Goal: Task Accomplishment & Management: Manage account settings

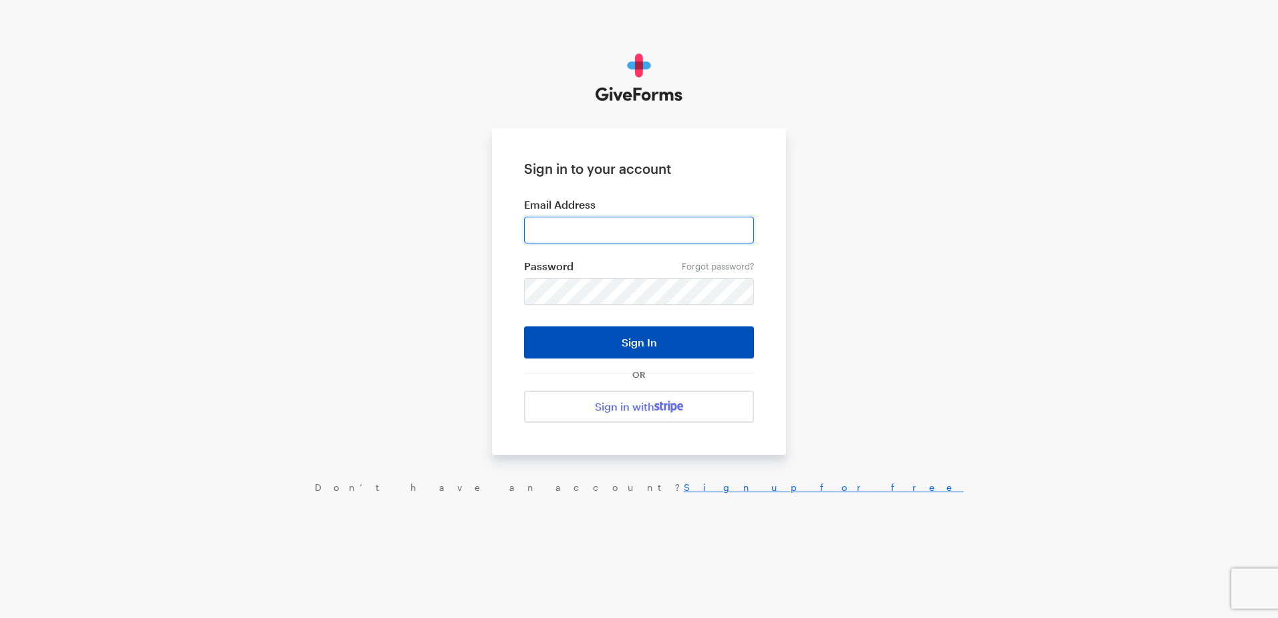
type input "ckim@brightfocus.org"
click at [620, 335] on button "Sign In" at bounding box center [639, 342] width 230 height 32
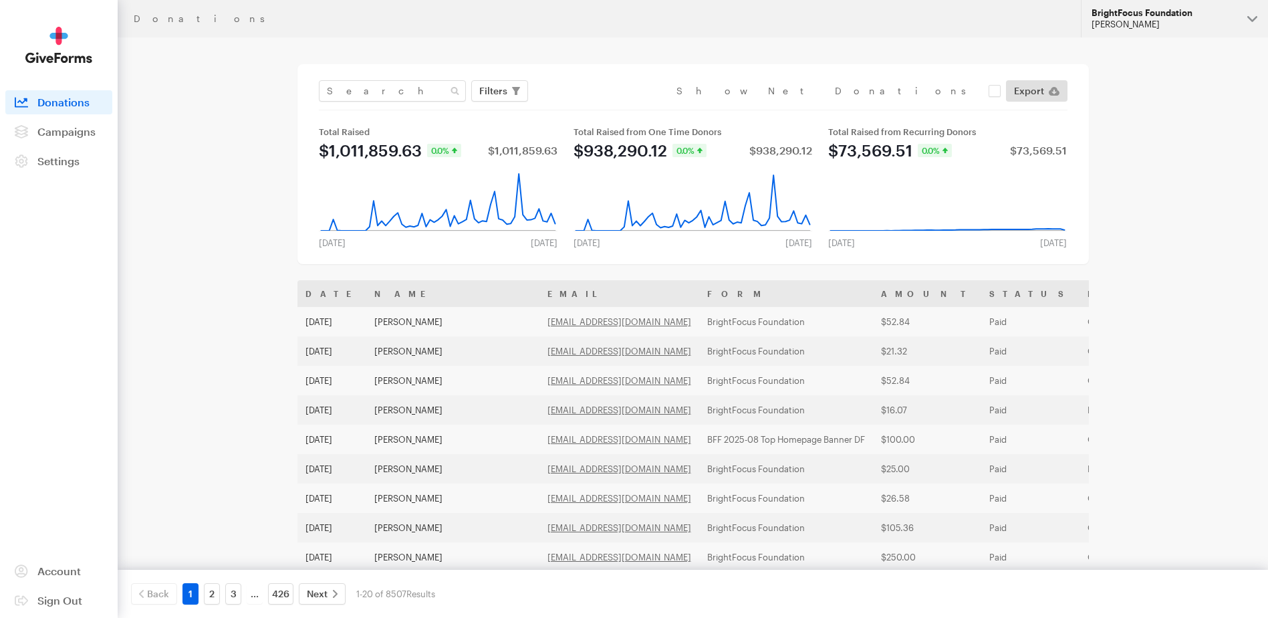
click at [1134, 21] on div "[PERSON_NAME]" at bounding box center [1164, 24] width 145 height 11
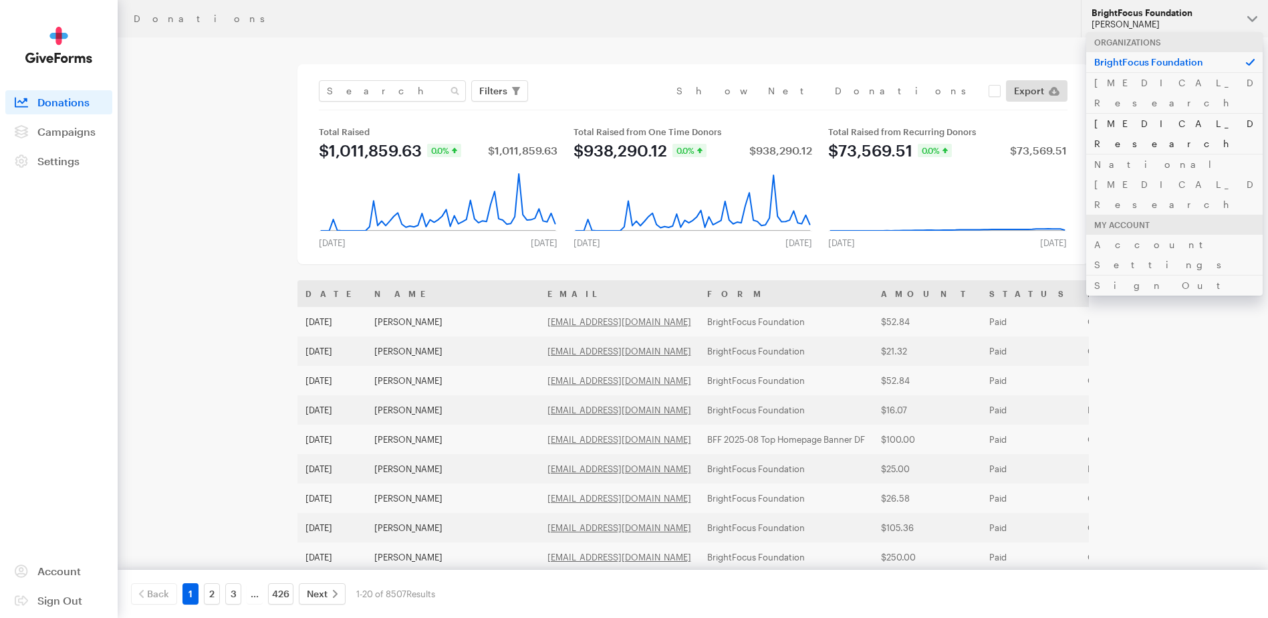
click at [1142, 113] on link "[MEDICAL_DATA] Research" at bounding box center [1174, 133] width 176 height 41
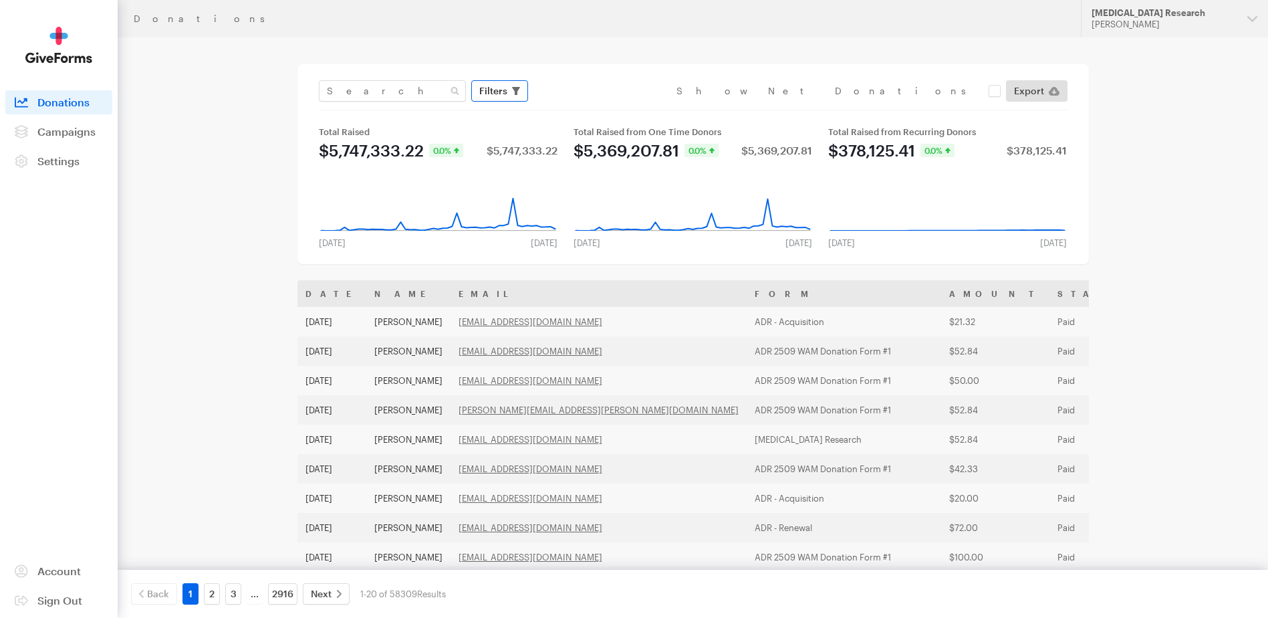
click at [512, 85] on span "button" at bounding box center [516, 91] width 8 height 16
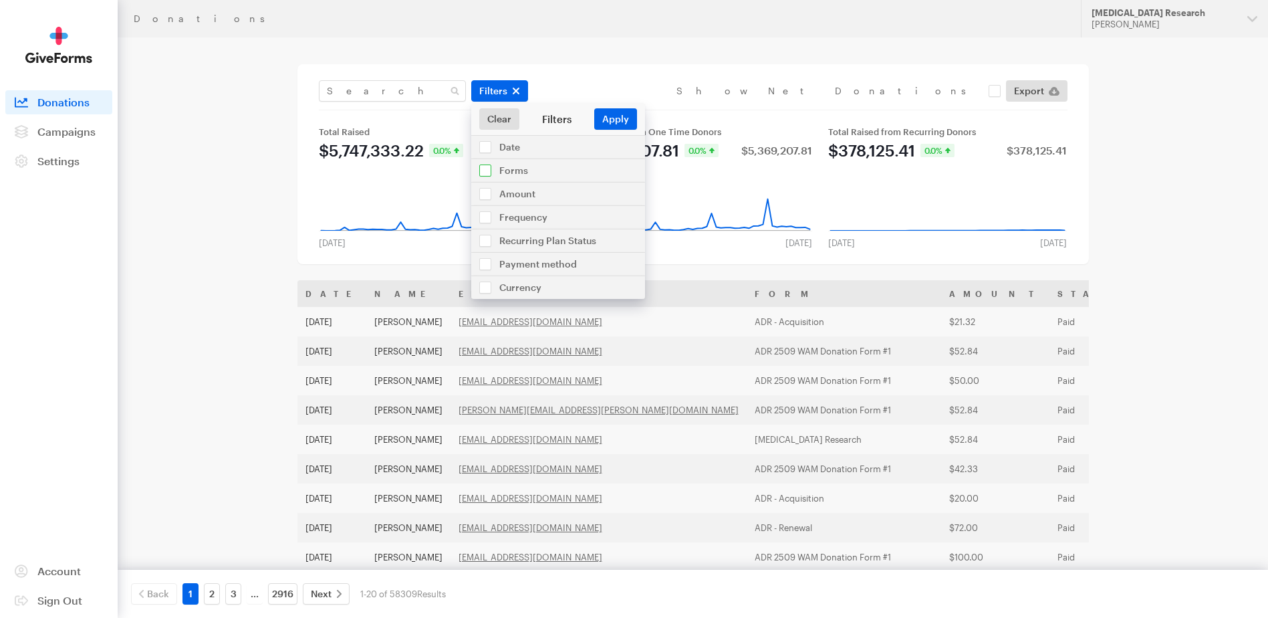
click at [492, 169] on input "checkbox" at bounding box center [558, 170] width 174 height 23
checkbox input "true"
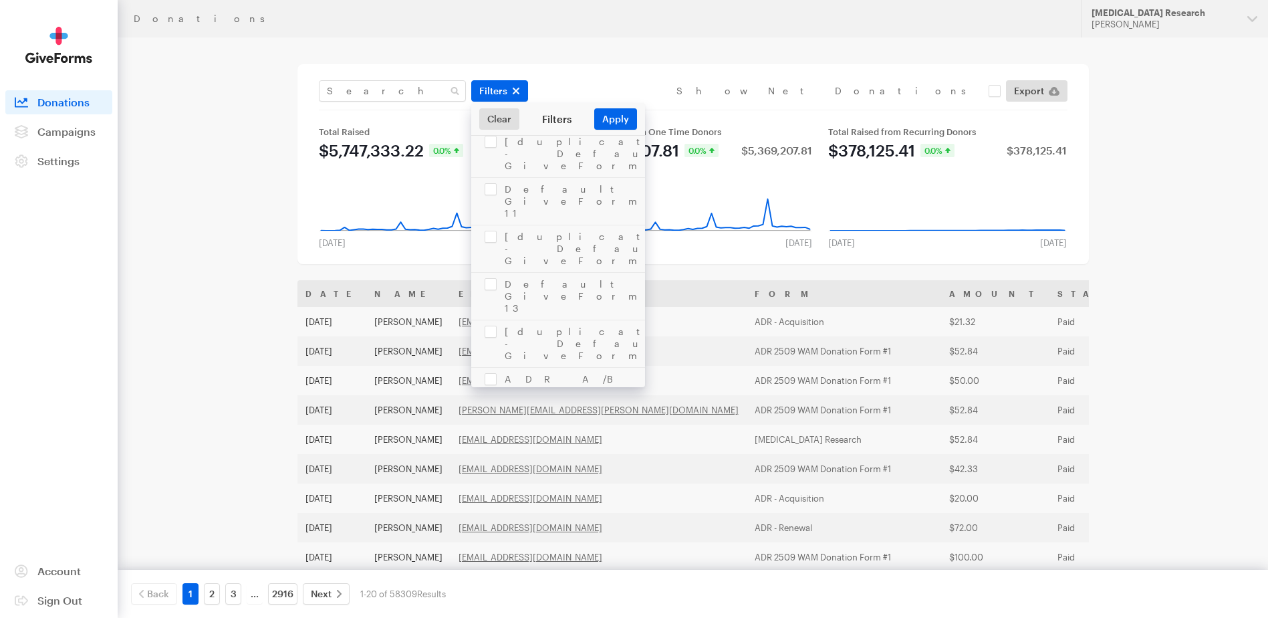
scroll to position [1172, 0]
checkbox input "true"
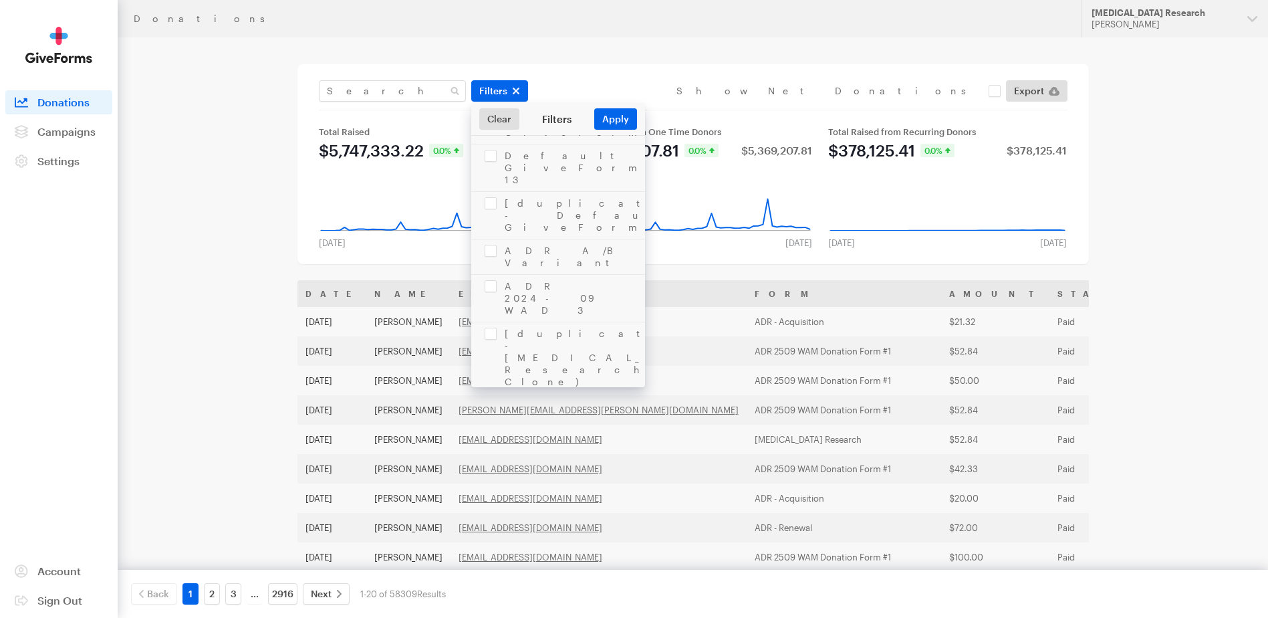
checkbox input "false"
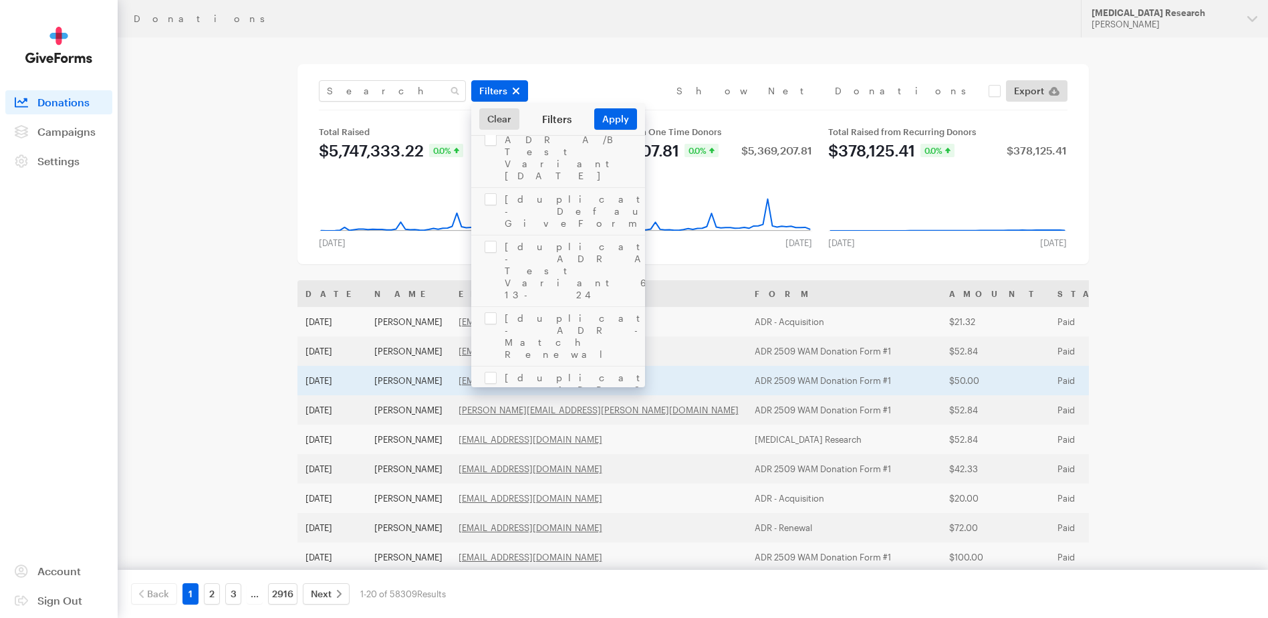
click at [747, 374] on td "ADR 2509 WAM Donation Form #1" at bounding box center [844, 380] width 195 height 29
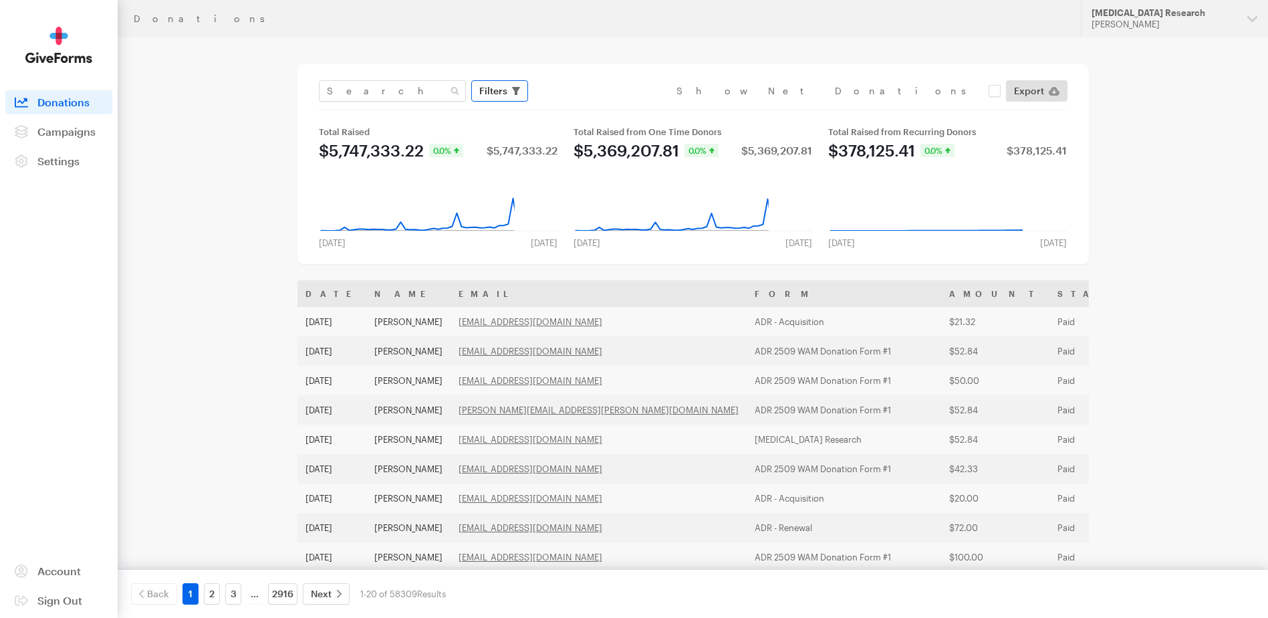
click at [512, 94] on icon "button" at bounding box center [516, 91] width 8 height 8
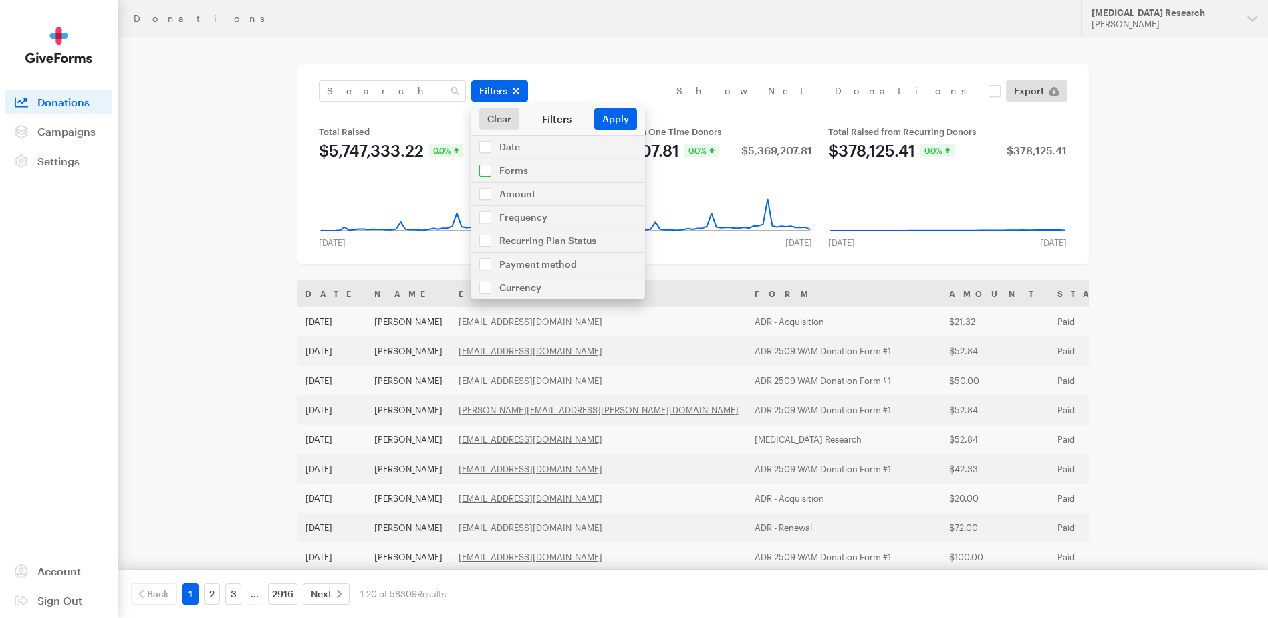
click at [507, 167] on input "checkbox" at bounding box center [558, 170] width 174 height 23
checkbox input "true"
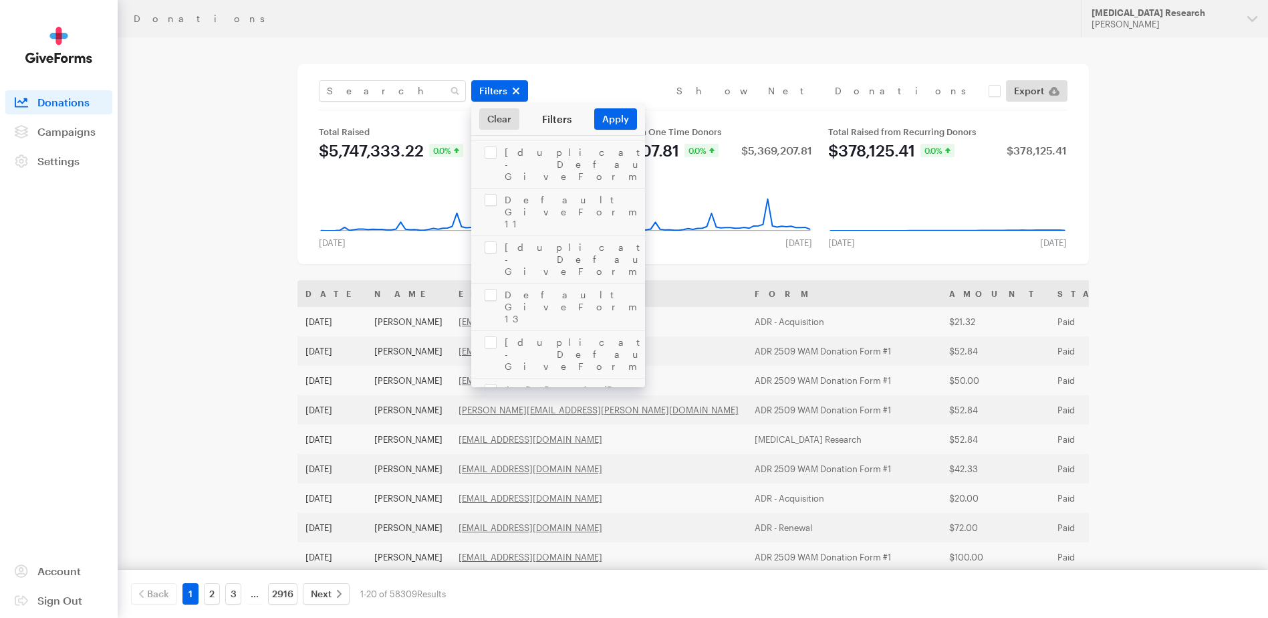
scroll to position [1137, 0]
checkbox input "true"
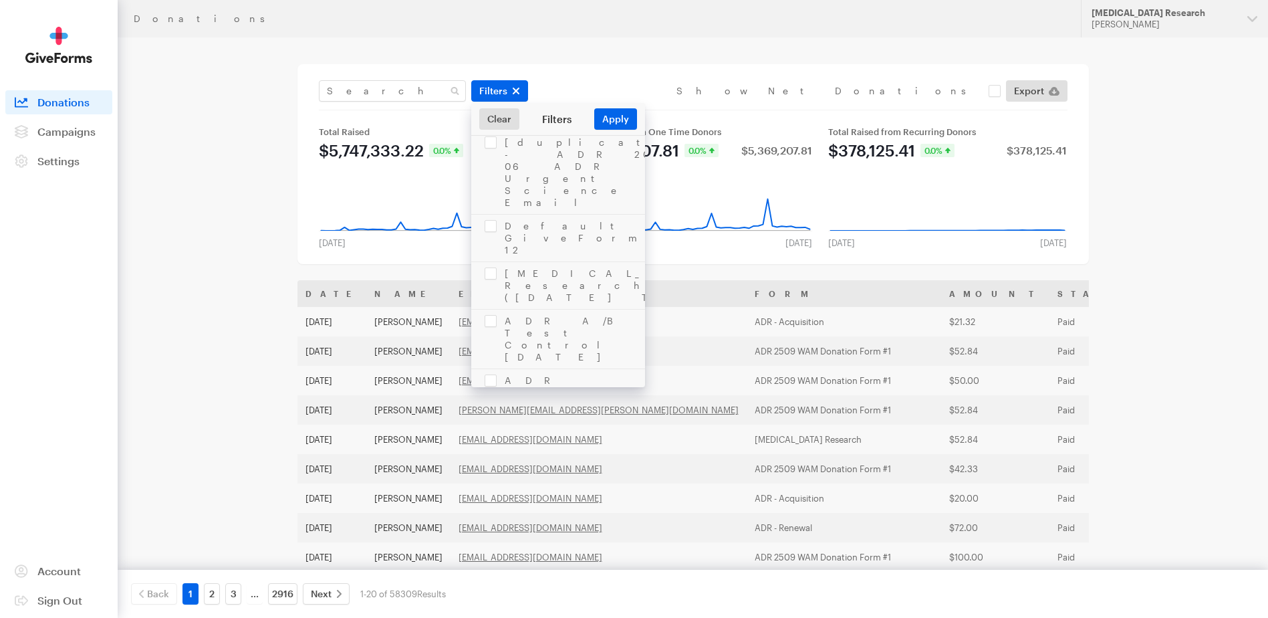
checkbox input "true"
click at [622, 116] on button "Apply" at bounding box center [615, 118] width 43 height 21
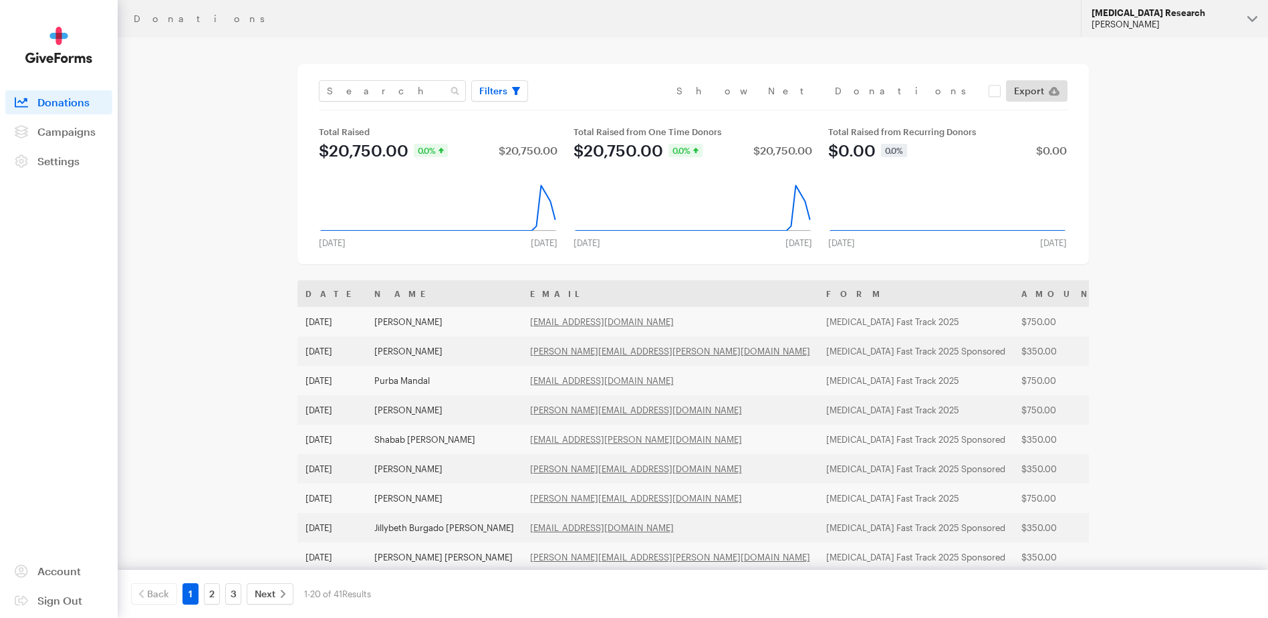
click at [1150, 11] on div "Alzheimer's Disease Research" at bounding box center [1164, 12] width 145 height 11
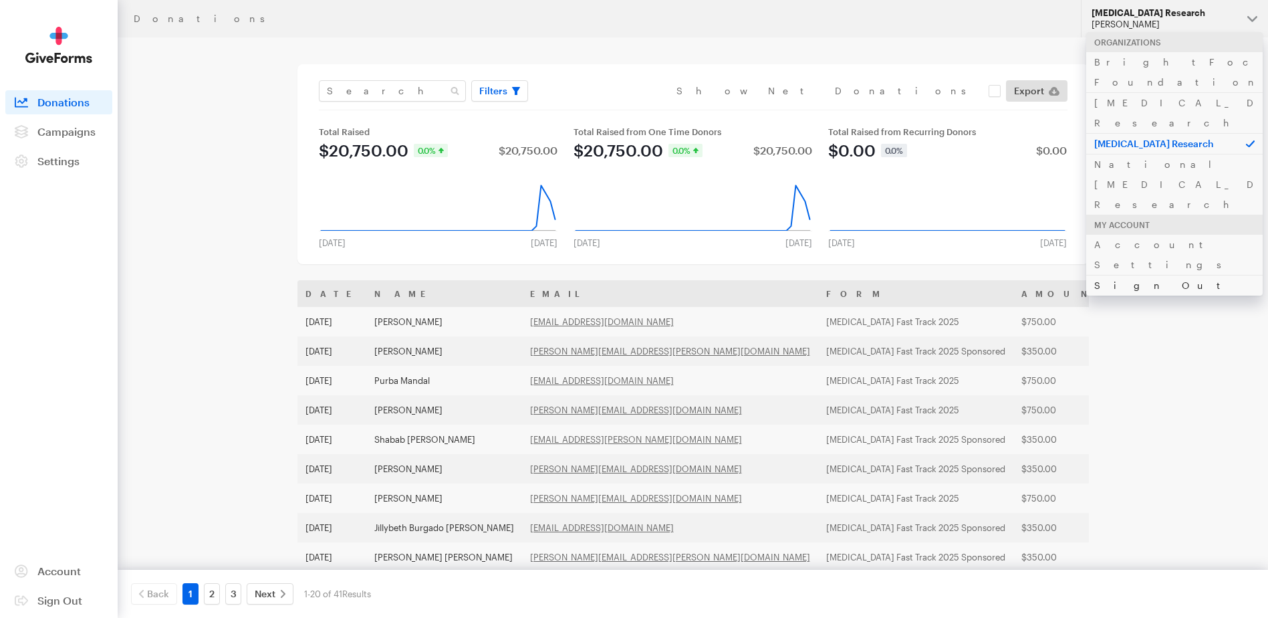
click at [1106, 275] on link "Sign Out" at bounding box center [1174, 285] width 176 height 21
